Goal: Information Seeking & Learning: Understand process/instructions

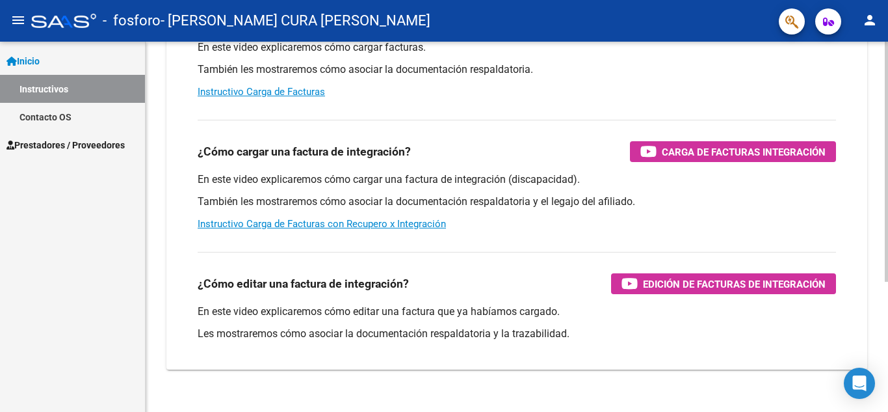
scroll to position [200, 0]
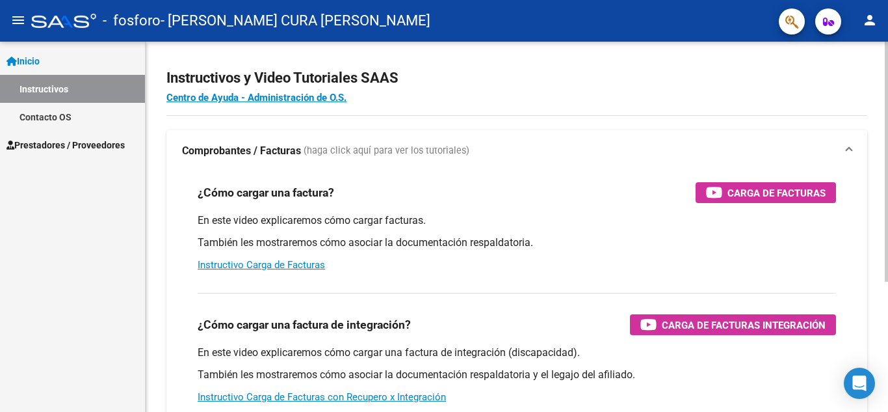
click at [828, 111] on div "Instructivos y Video Tutoriales SAAS Centro de Ayuda - Administración de O.S. C…" at bounding box center [519, 319] width 746 height 570
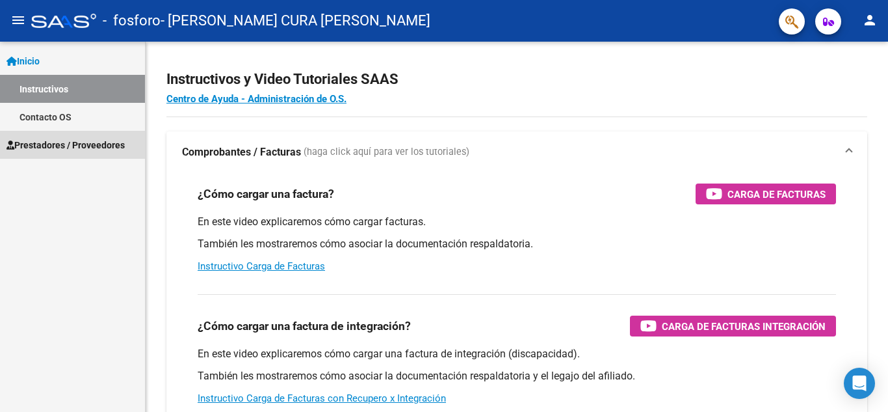
click at [62, 139] on span "Prestadores / Proveedores" at bounding box center [66, 145] width 118 height 14
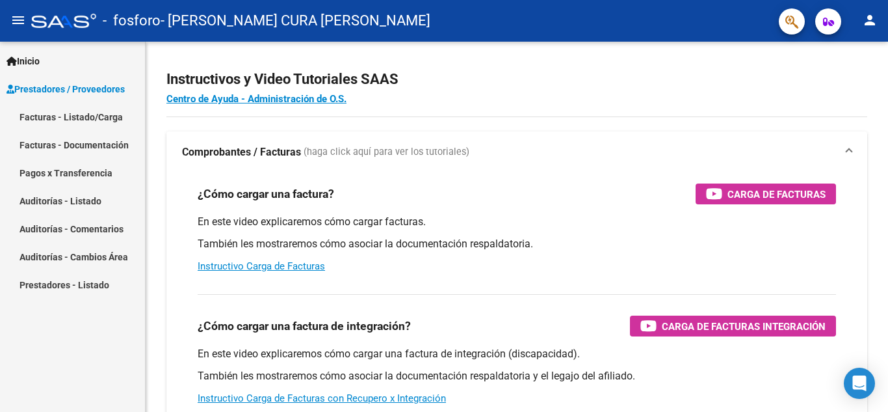
click at [59, 140] on link "Facturas - Documentación" at bounding box center [72, 145] width 145 height 28
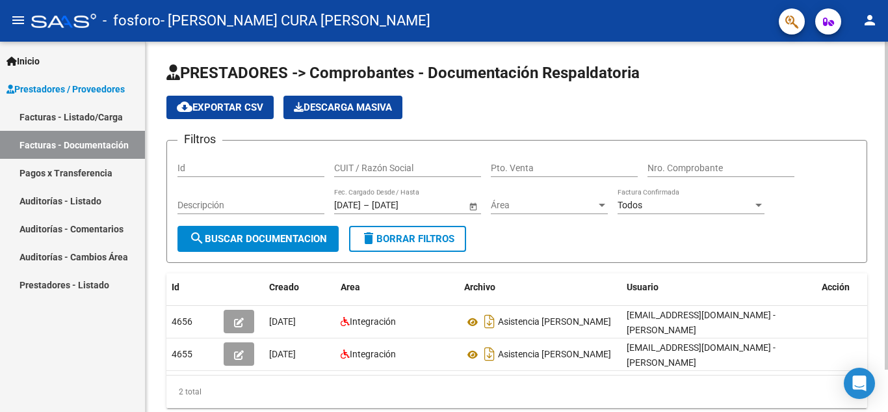
scroll to position [0, 14]
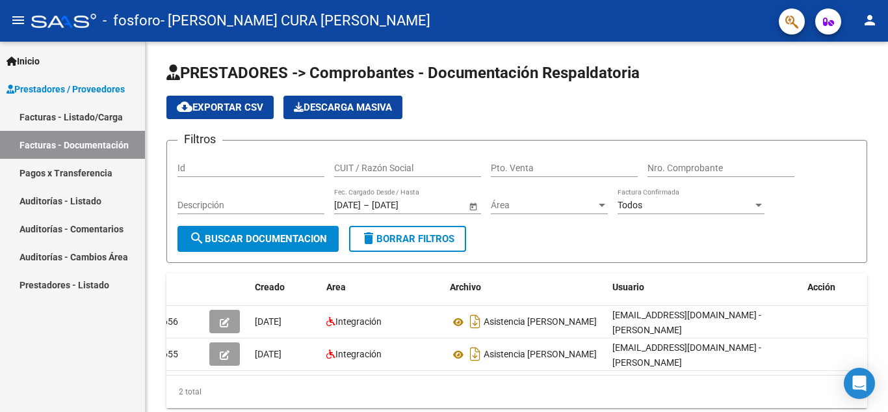
click at [79, 178] on link "Pagos x Transferencia" at bounding box center [72, 173] width 145 height 28
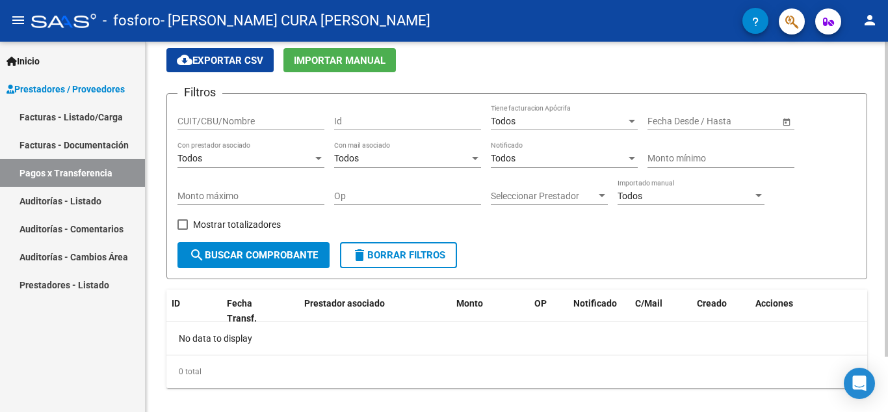
scroll to position [65, 0]
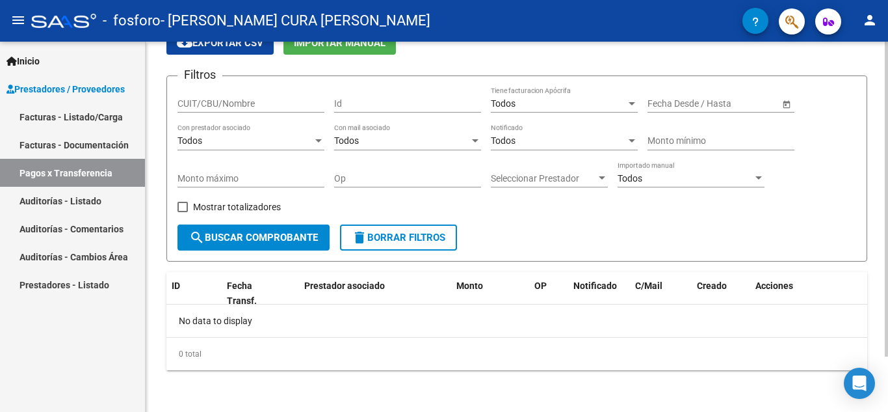
click at [888, 311] on div at bounding box center [886, 254] width 3 height 315
click at [52, 135] on link "Facturas - Documentación" at bounding box center [72, 145] width 145 height 28
